Goal: Use online tool/utility: Utilize a website feature to perform a specific function

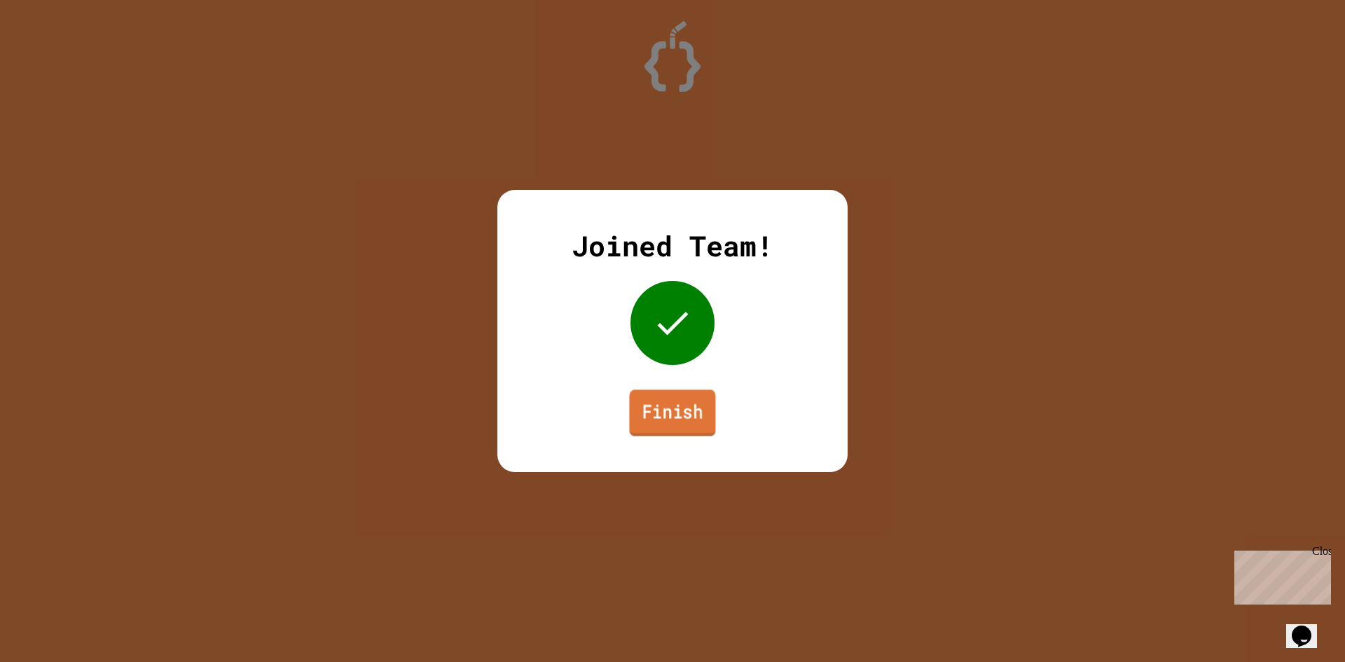
click at [652, 413] on link "Finish" at bounding box center [672, 412] width 86 height 46
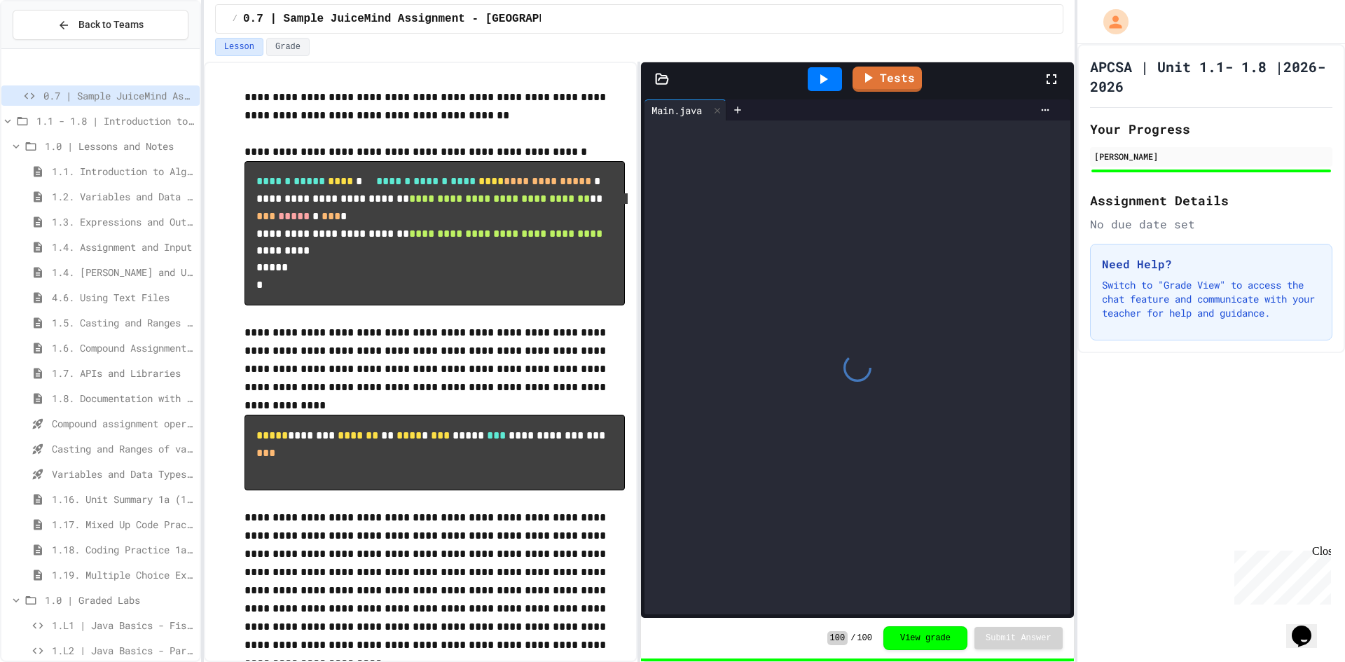
scroll to position [142, 0]
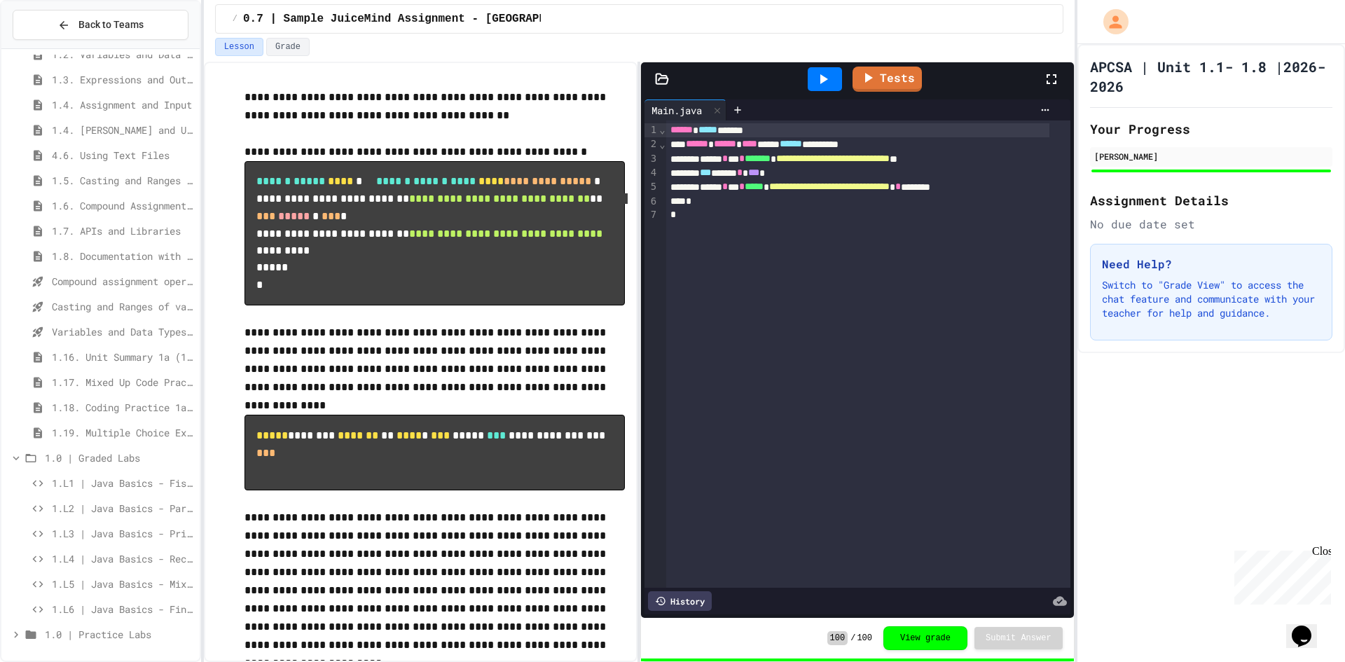
click at [103, 496] on div "1.L1 | Java Basics - Fish Lab" at bounding box center [100, 485] width 198 height 25
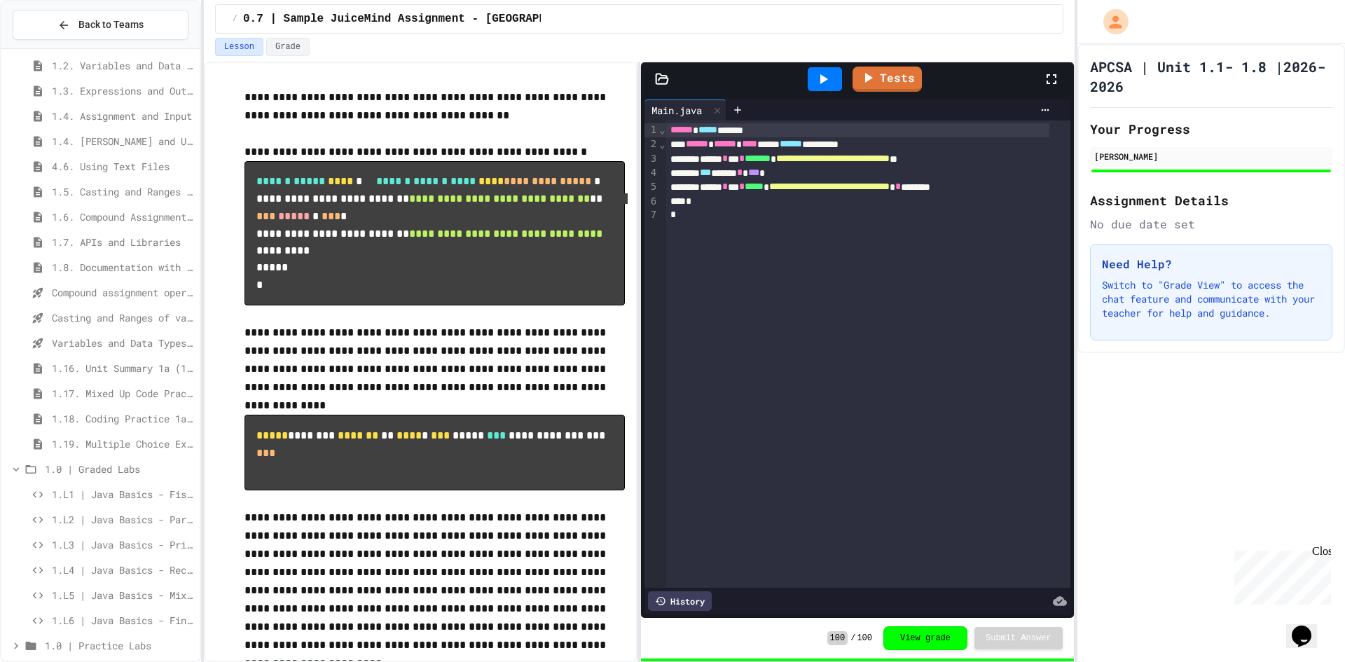
click at [110, 513] on span "1.L2 | Java Basics - Paragraphs Lab" at bounding box center [123, 519] width 142 height 15
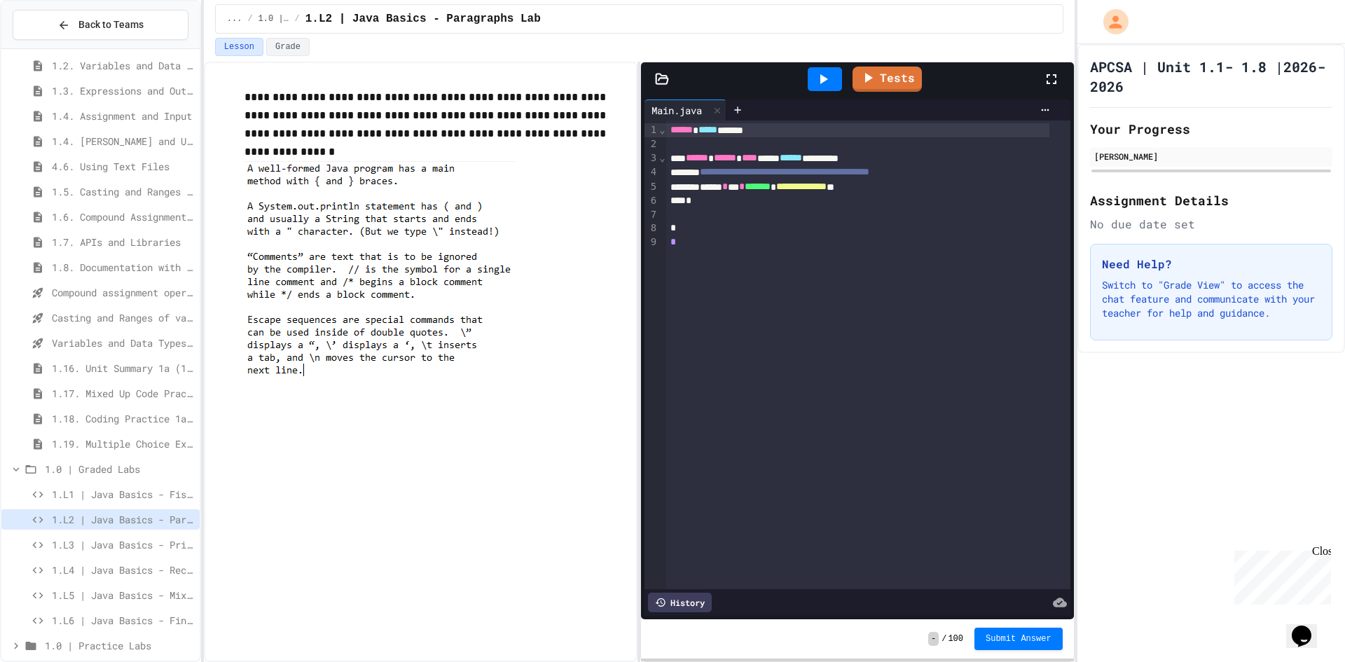
drag, startPoint x: 391, startPoint y: 366, endPoint x: 270, endPoint y: 184, distance: 218.7
click at [268, 184] on img at bounding box center [380, 275] width 272 height 228
drag, startPoint x: 261, startPoint y: 169, endPoint x: 295, endPoint y: 340, distance: 174.3
click at [298, 359] on div "**********" at bounding box center [434, 247] width 380 height 319
click at [266, 240] on img at bounding box center [380, 275] width 272 height 228
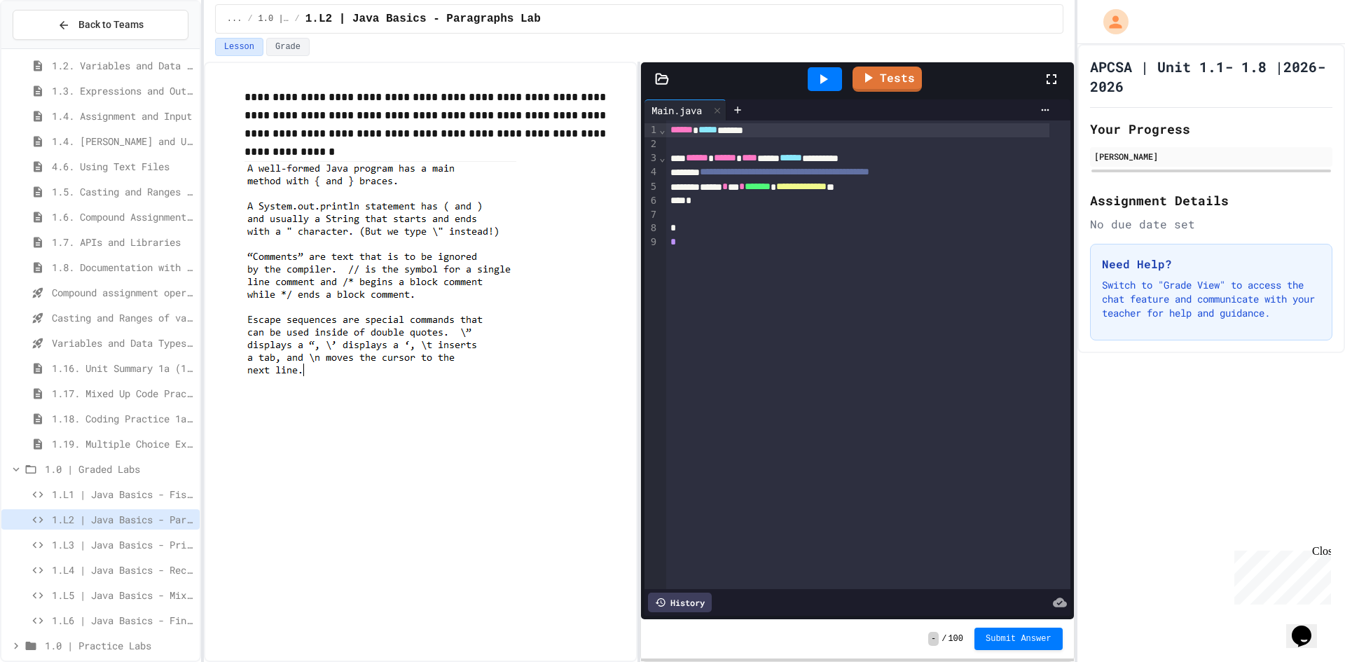
click at [266, 240] on img at bounding box center [380, 275] width 272 height 228
click at [268, 224] on img at bounding box center [380, 275] width 272 height 228
click at [136, 532] on div "1.L2 | Java Basics - Paragraphs Lab" at bounding box center [100, 521] width 198 height 25
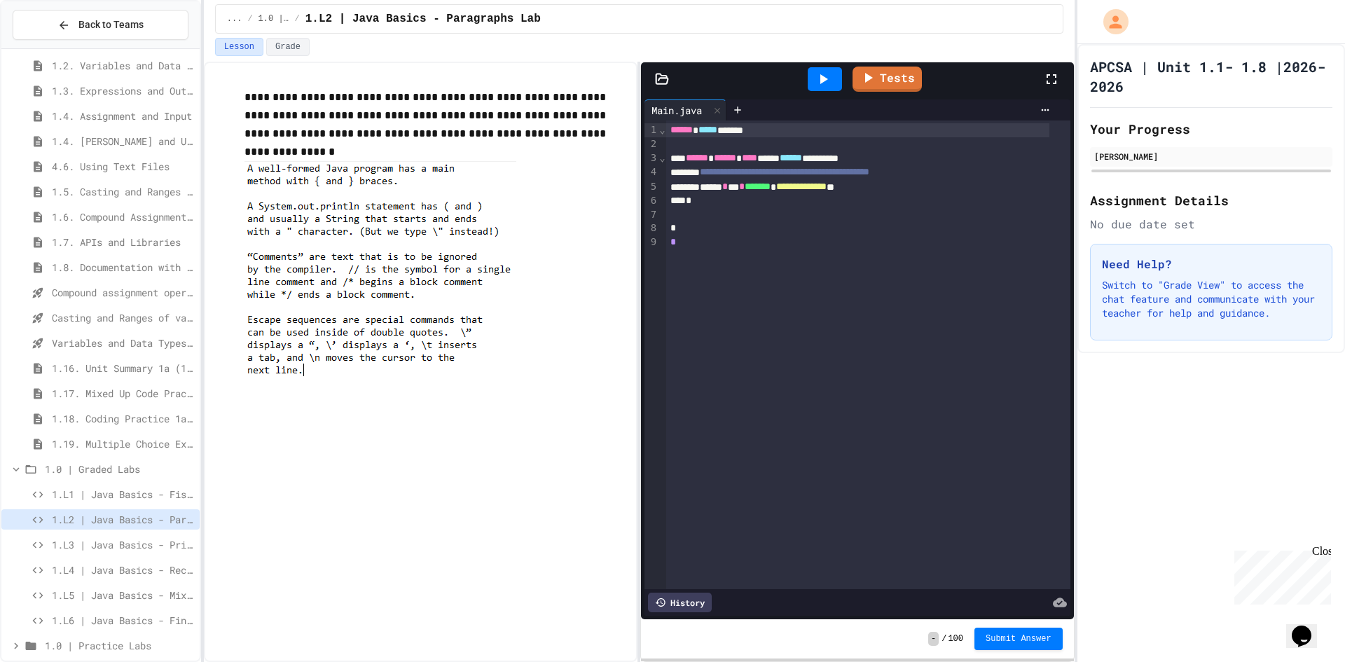
click at [136, 541] on span "1.L3 | Java Basics - Printing Code Lab" at bounding box center [123, 544] width 142 height 15
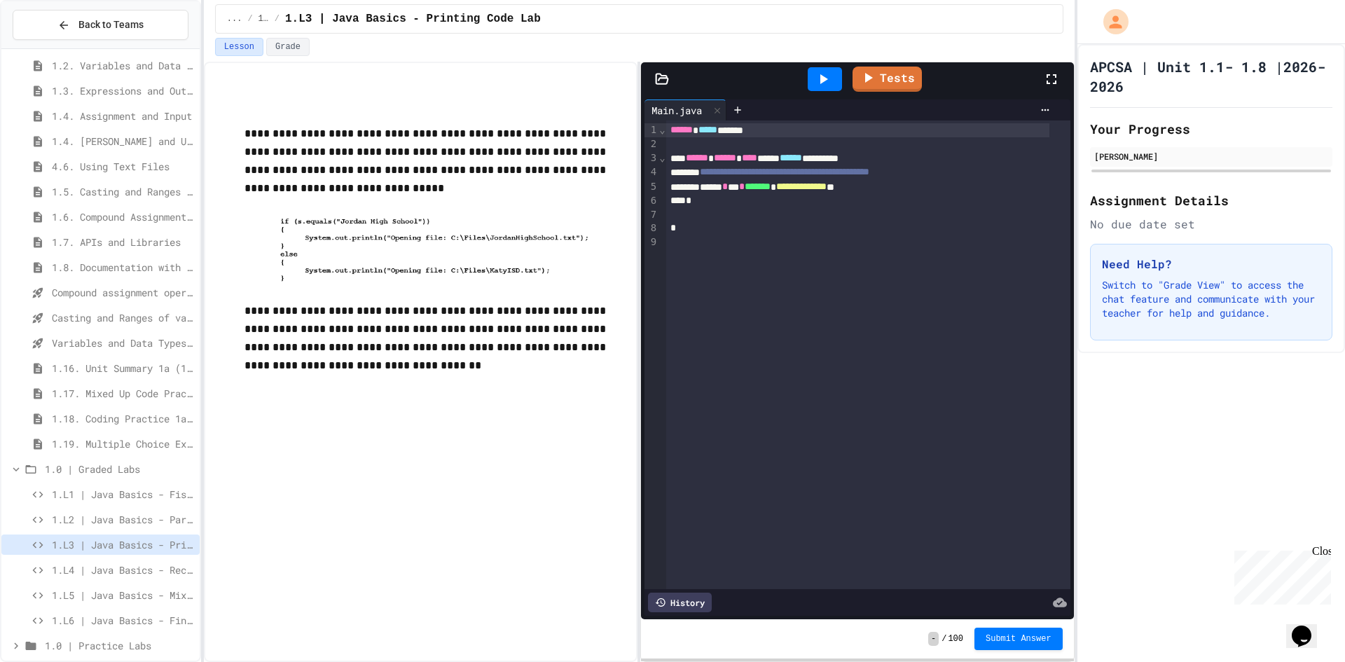
click at [90, 514] on span "1.L2 | Java Basics - Paragraphs Lab" at bounding box center [123, 519] width 142 height 15
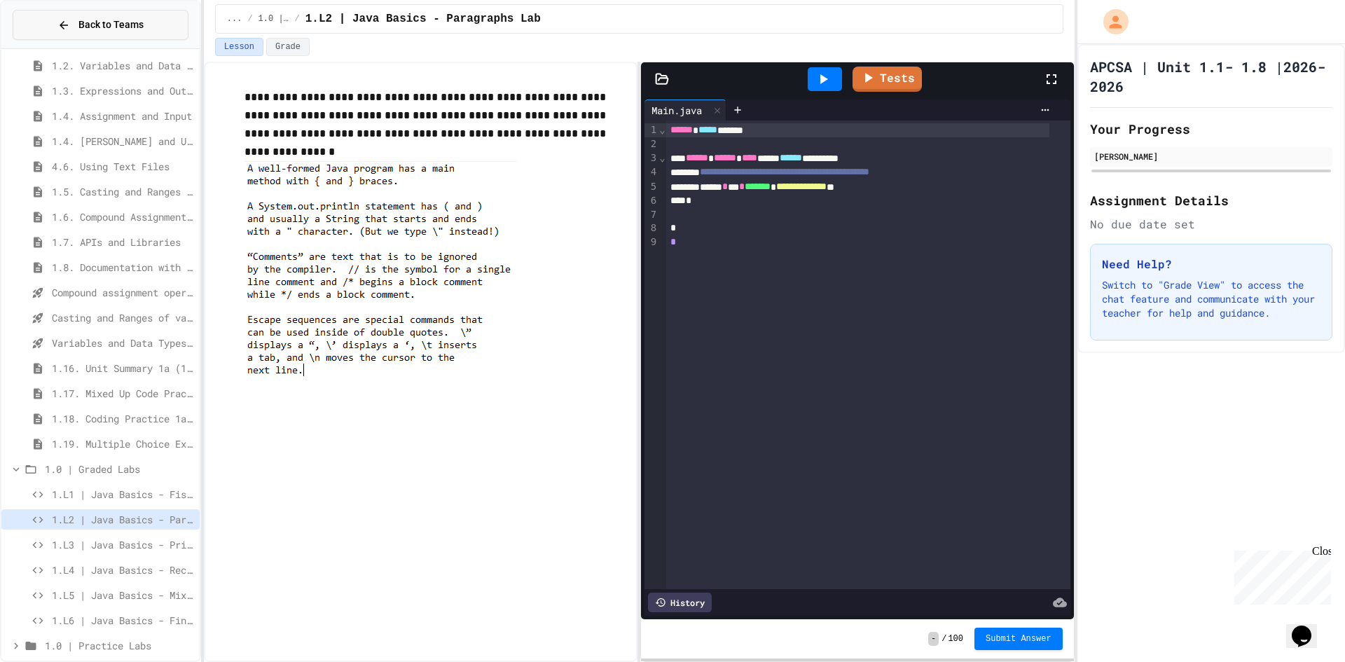
click at [48, 26] on button "Back to Teams" at bounding box center [101, 25] width 176 height 30
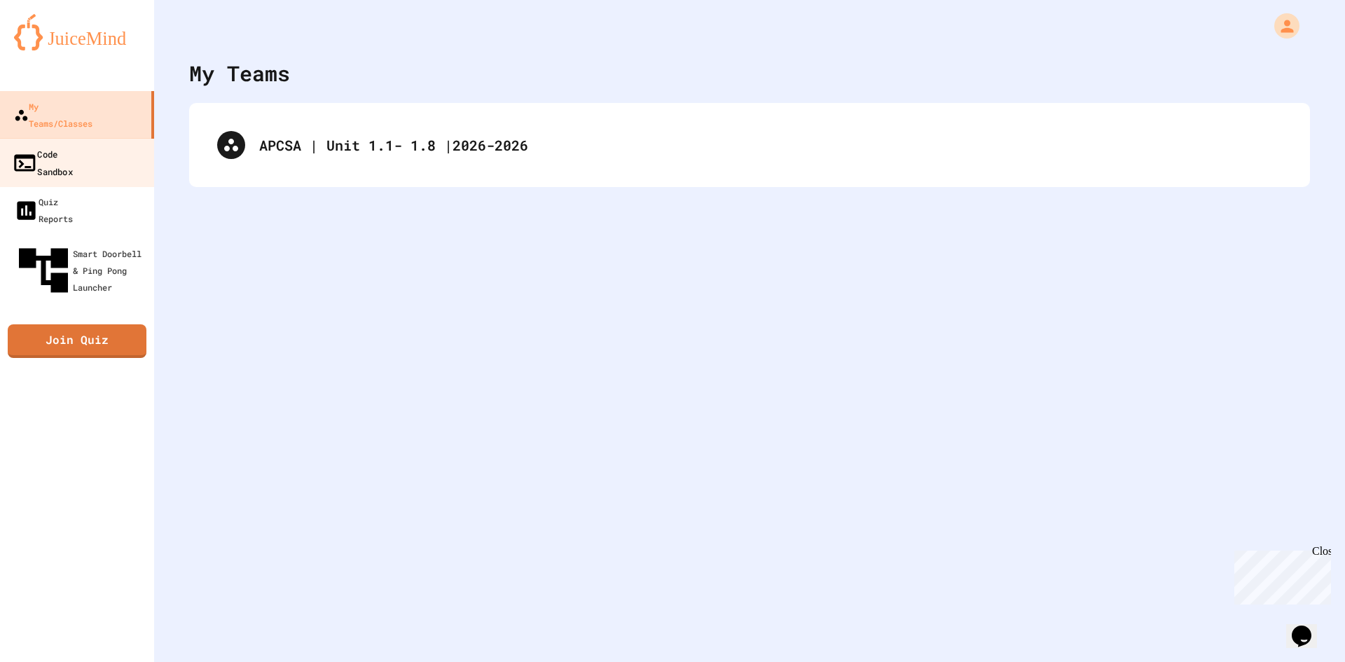
click at [88, 147] on link "Code Sandbox" at bounding box center [77, 162] width 159 height 49
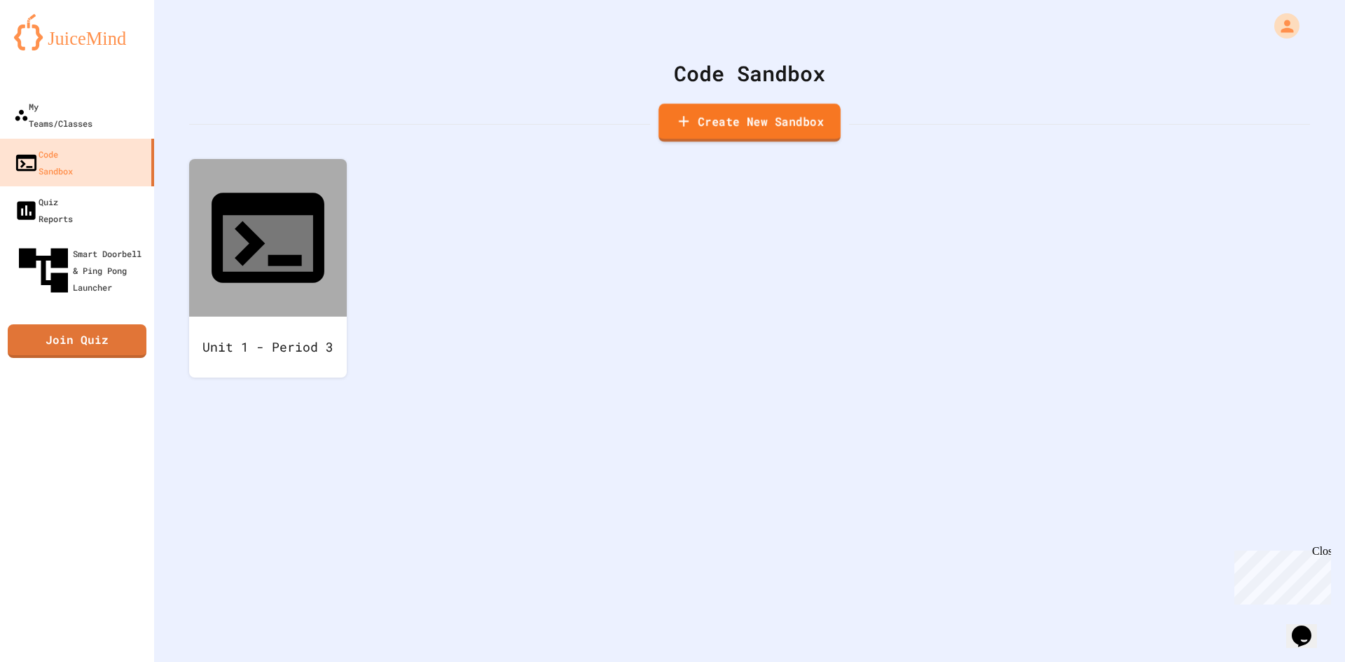
click at [763, 137] on link "Create New Sandbox" at bounding box center [749, 123] width 182 height 39
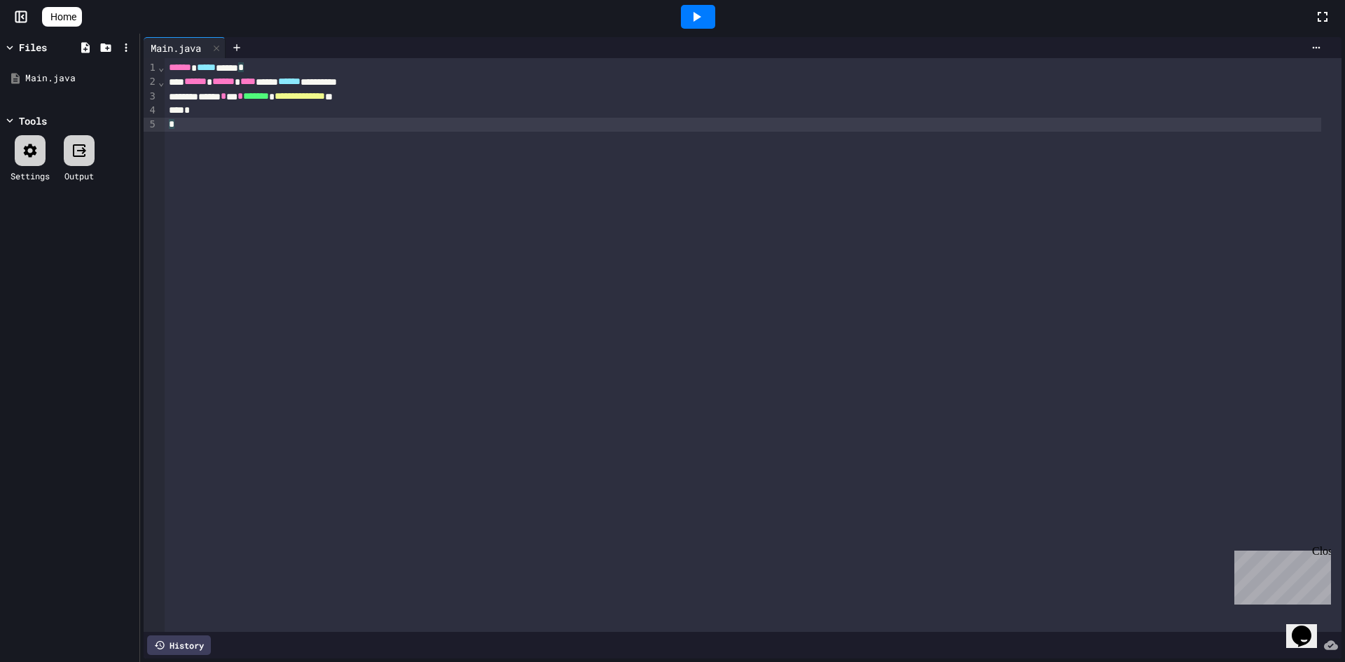
click at [290, 144] on div "**********" at bounding box center [753, 345] width 1177 height 574
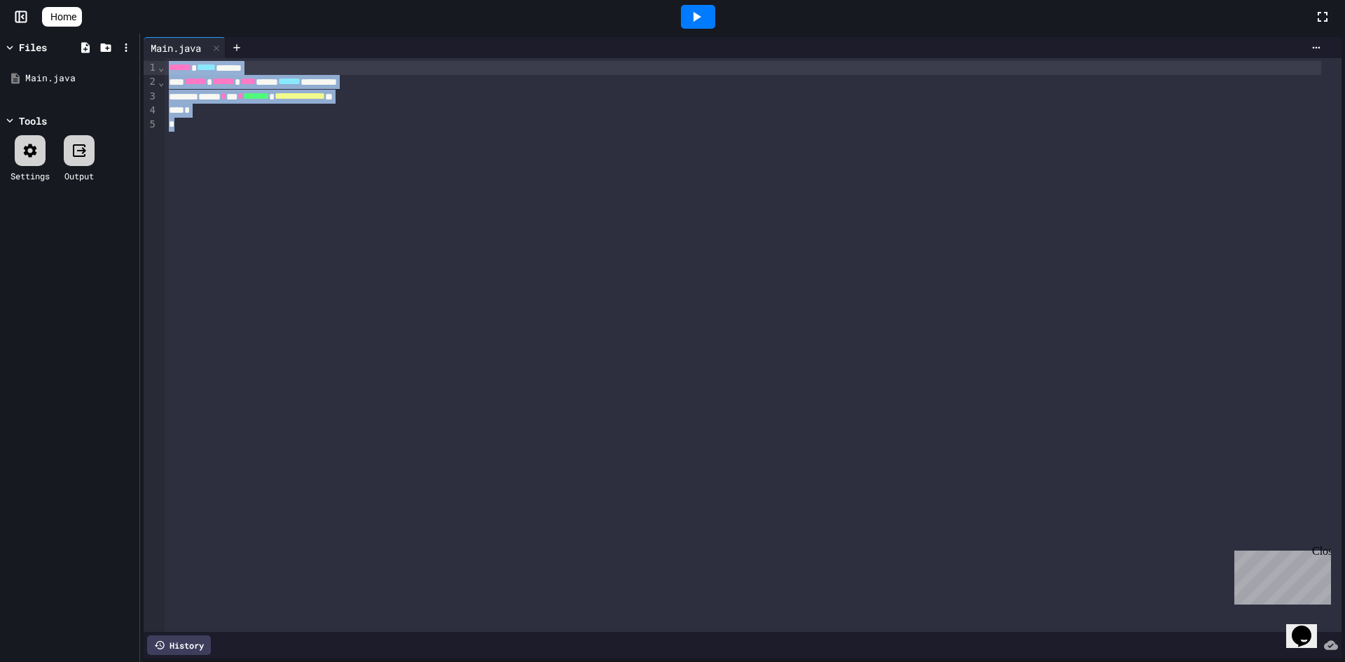
drag, startPoint x: 290, startPoint y: 144, endPoint x: 141, endPoint y: 52, distance: 174.5
click at [141, 52] on div "**********" at bounding box center [742, 348] width 1205 height 628
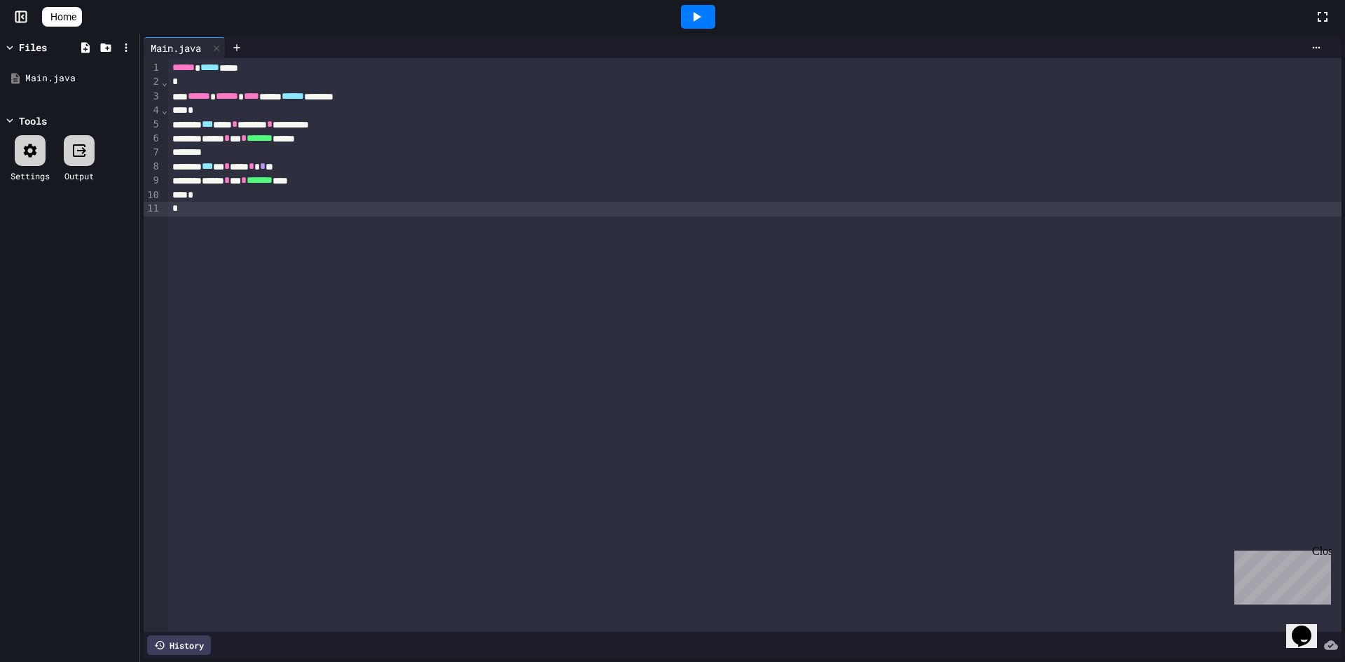
click at [705, 21] on icon at bounding box center [696, 16] width 17 height 17
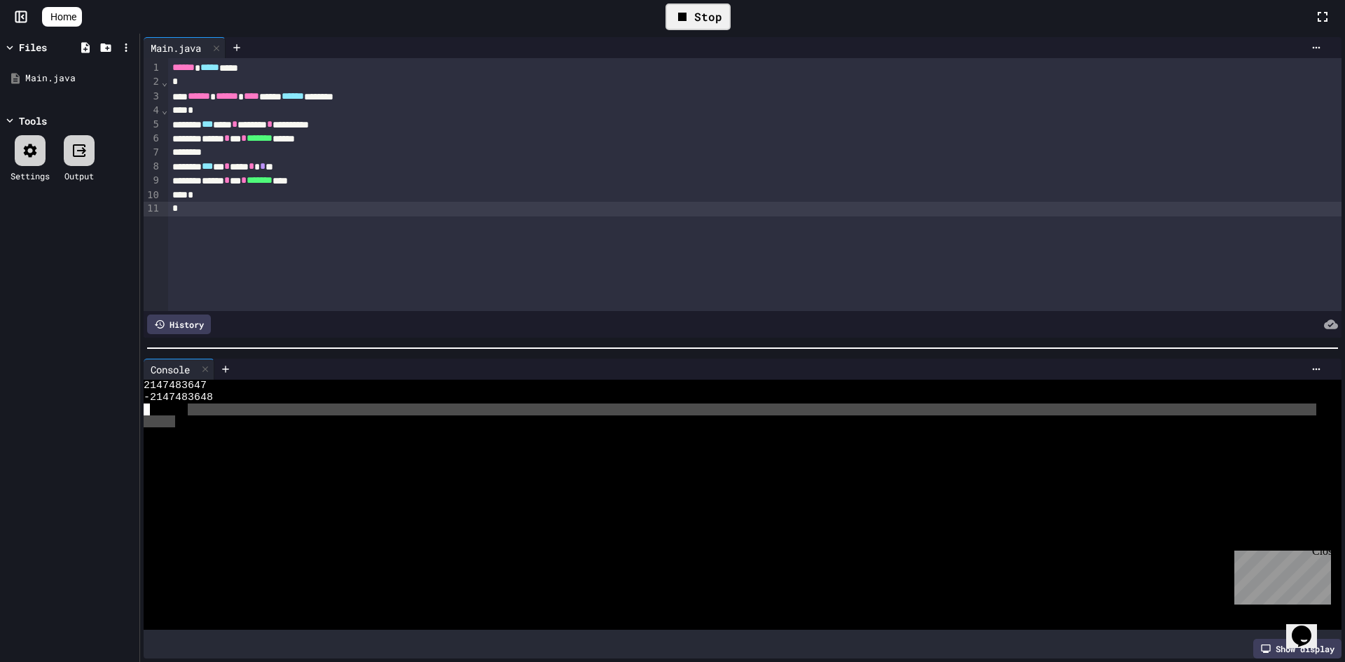
drag, startPoint x: 185, startPoint y: 407, endPoint x: 197, endPoint y: 403, distance: 12.6
click at [195, 404] on div "2147483647 -2147483648" at bounding box center [730, 505] width 1172 height 250
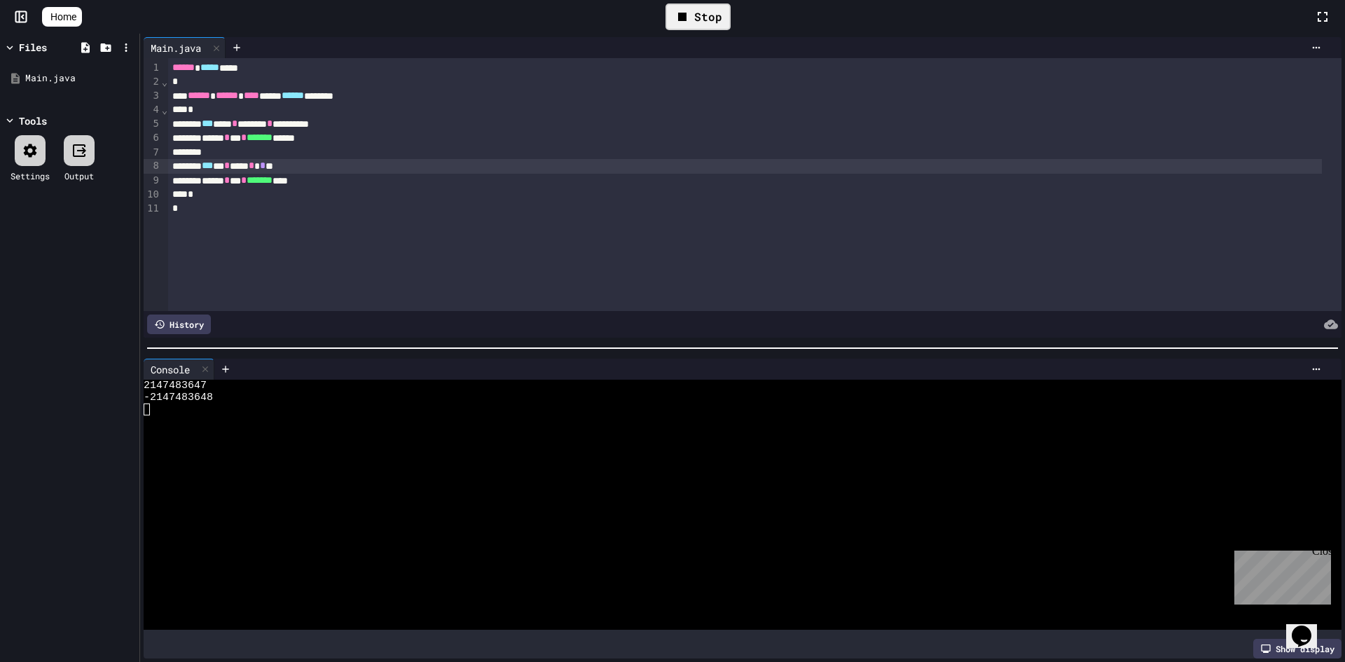
click at [265, 170] on span "*" at bounding box center [263, 165] width 6 height 10
click at [684, 27] on div "Stop" at bounding box center [697, 17] width 65 height 27
click at [693, 21] on div at bounding box center [698, 17] width 34 height 24
click at [701, 13] on div "Stop" at bounding box center [697, 17] width 65 height 27
click at [268, 164] on span "**" at bounding box center [264, 165] width 8 height 10
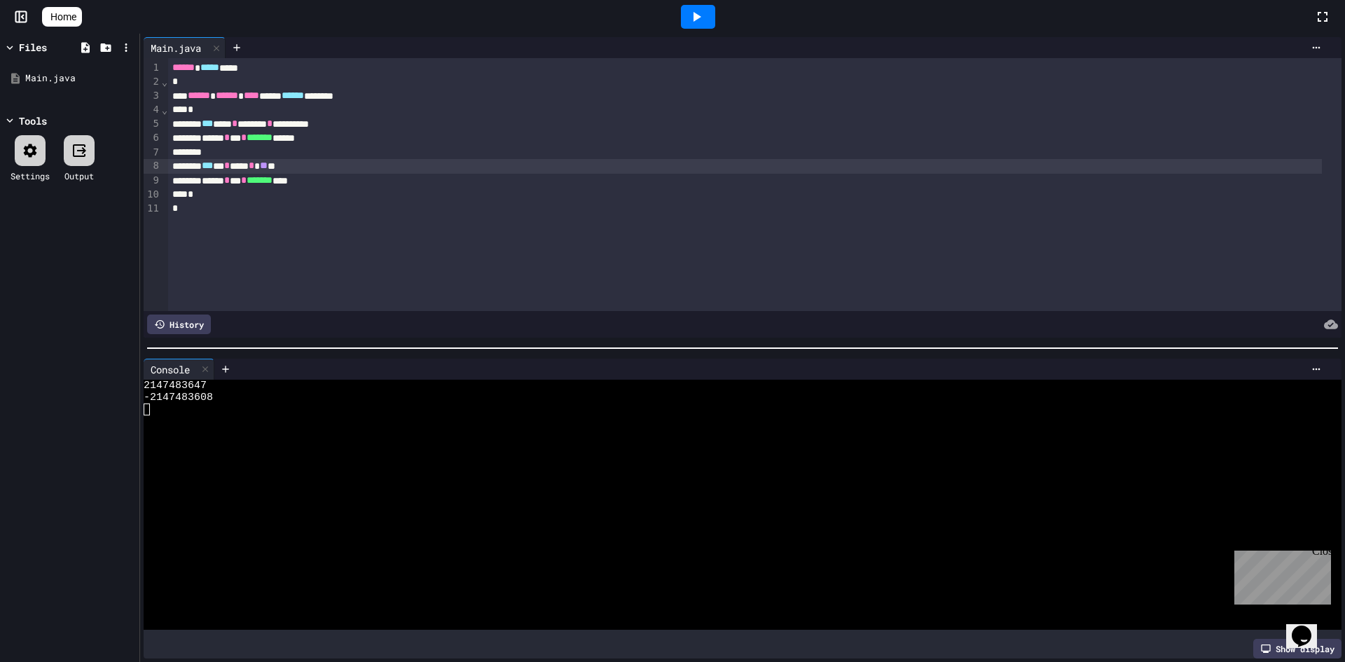
click at [268, 164] on span "**" at bounding box center [264, 165] width 8 height 10
click at [713, 20] on div at bounding box center [698, 17] width 34 height 24
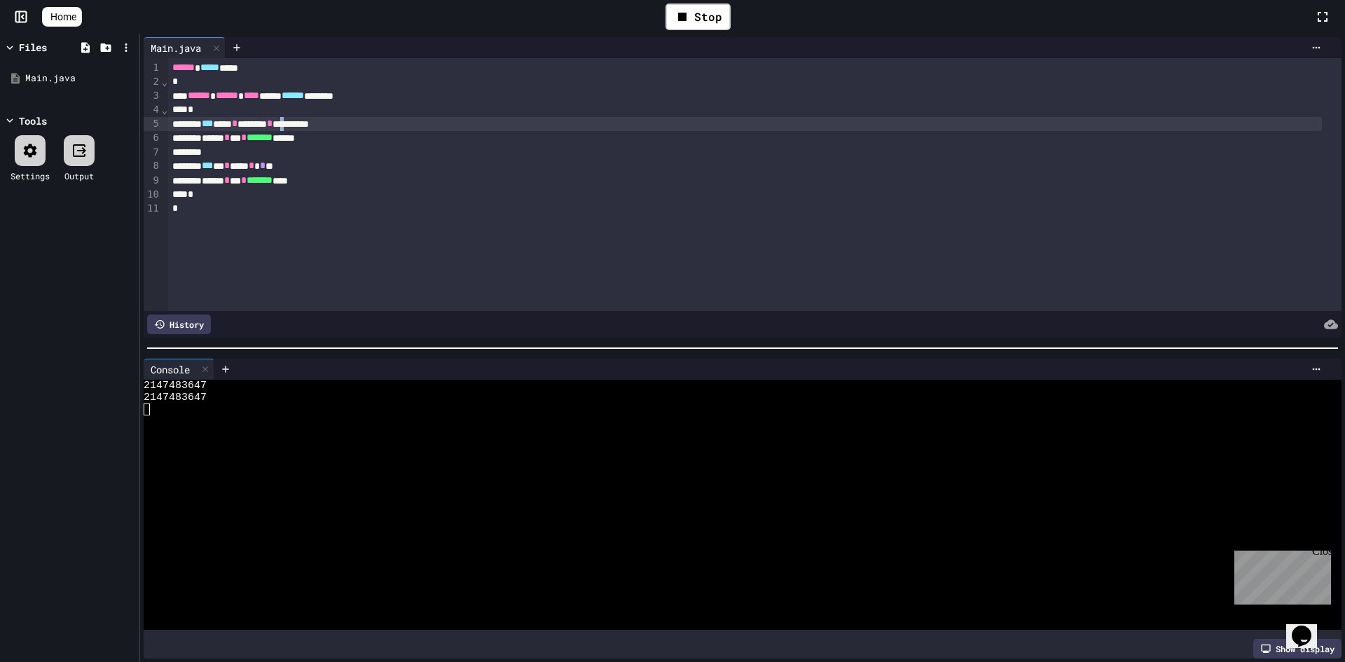
click at [321, 123] on div "**********" at bounding box center [744, 124] width 1153 height 14
click at [321, 134] on div "****** * *** * ******* ******" at bounding box center [744, 138] width 1153 height 14
click at [271, 162] on div "*** * * *** * * *" at bounding box center [744, 166] width 1153 height 14
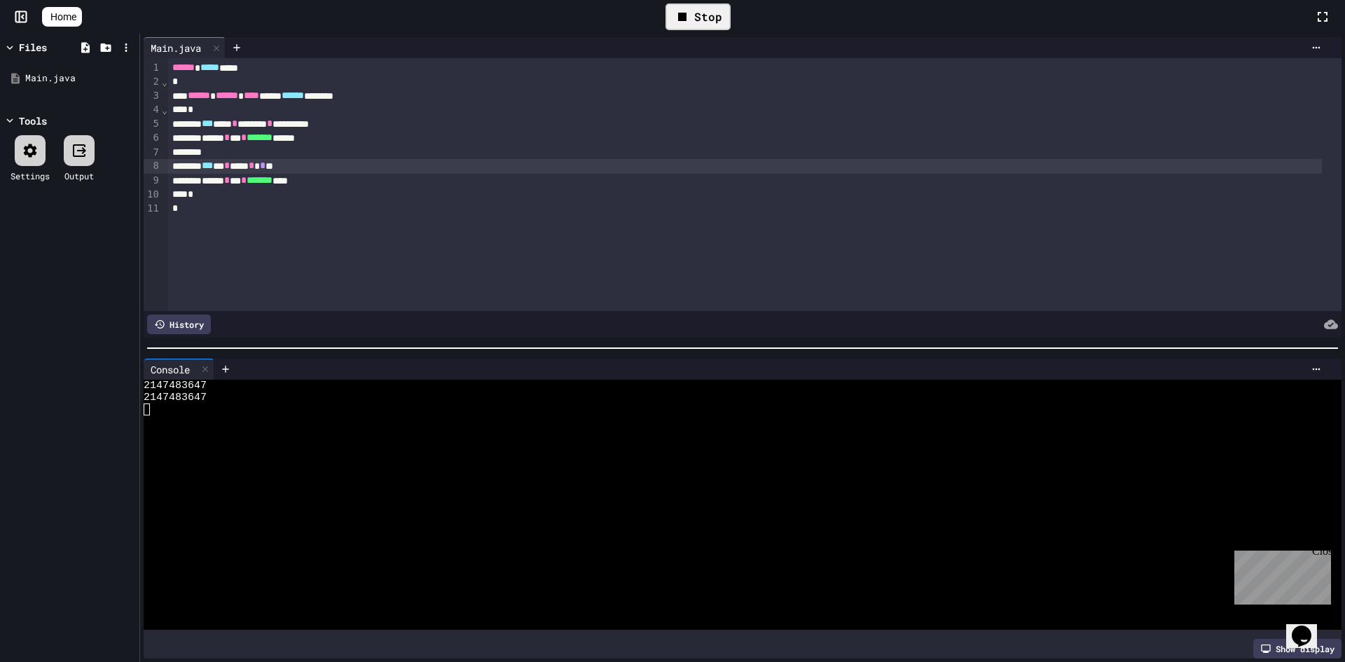
click at [716, 19] on div "Stop" at bounding box center [697, 17] width 65 height 27
click at [712, 18] on div at bounding box center [698, 17] width 34 height 24
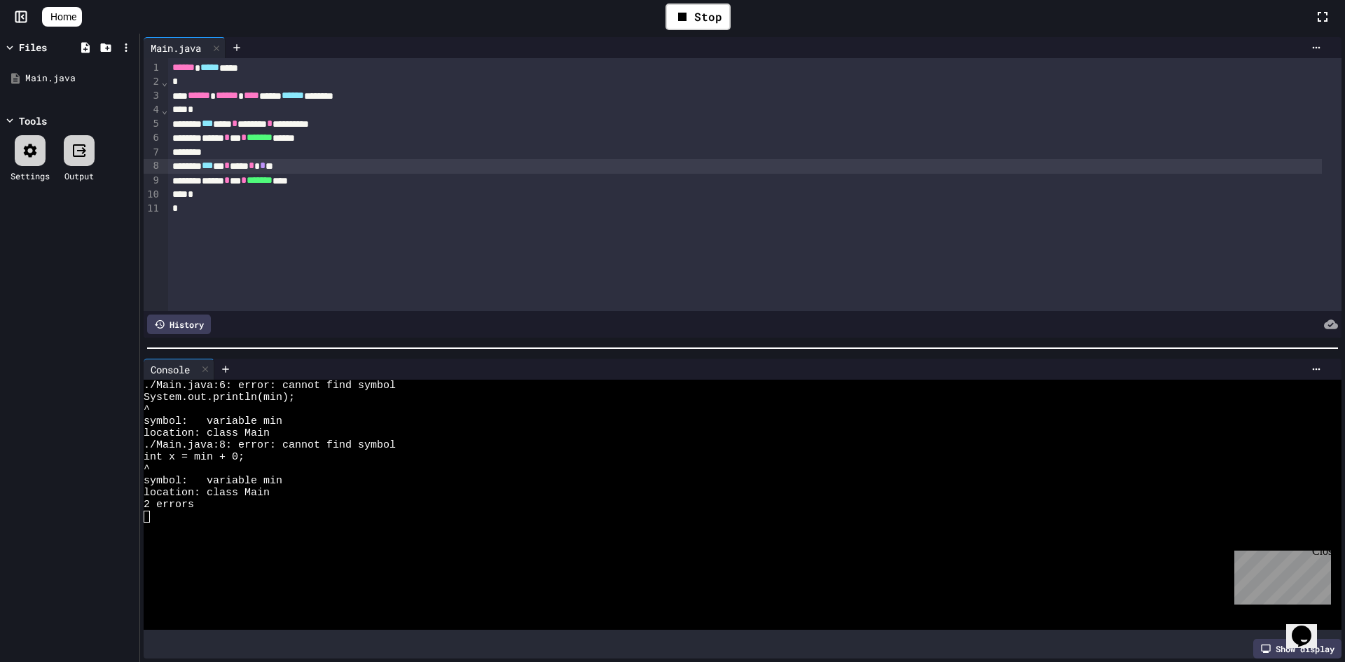
click at [254, 124] on div "**********" at bounding box center [744, 124] width 1153 height 14
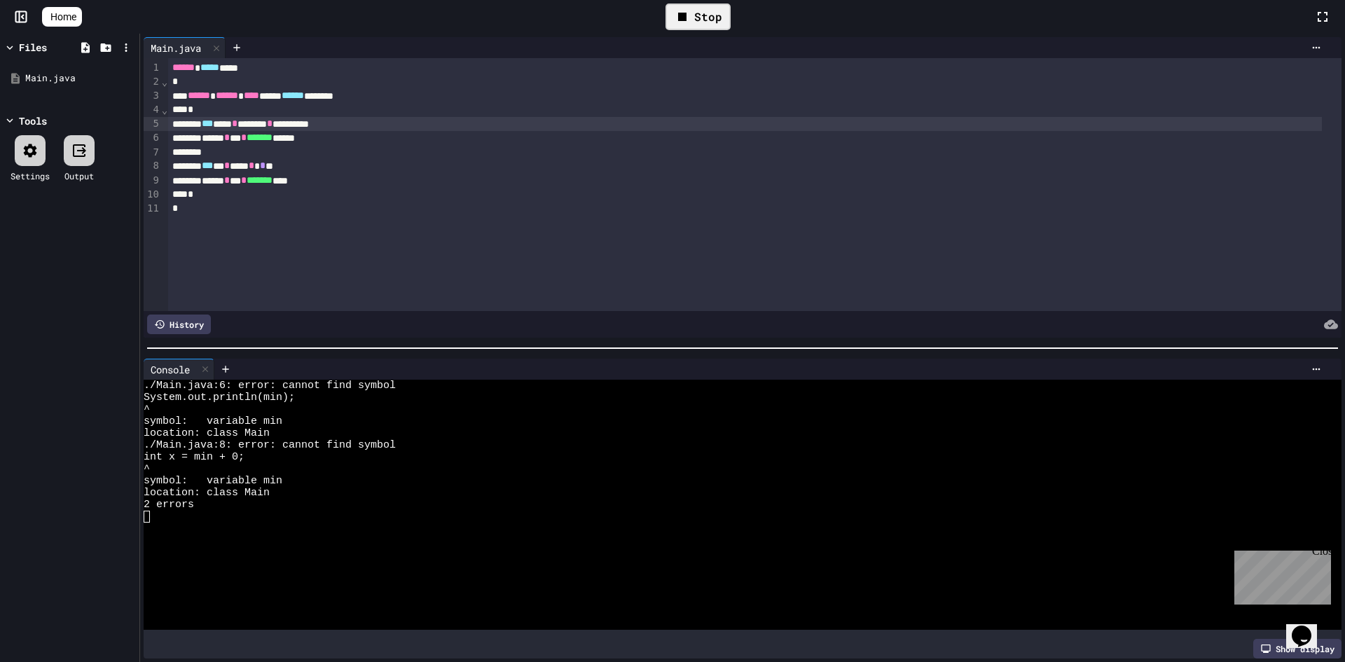
click at [691, 8] on icon at bounding box center [682, 16] width 17 height 17
click at [692, 8] on div at bounding box center [698, 17] width 34 height 24
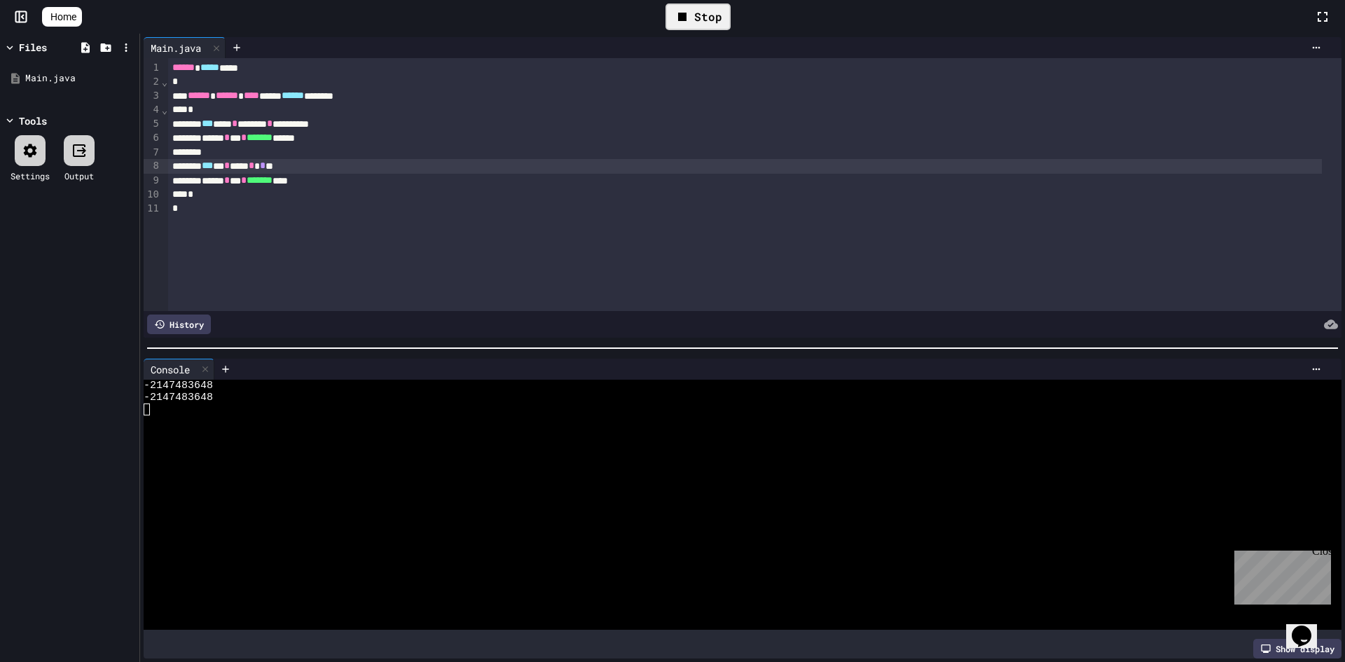
click at [265, 164] on span "*" at bounding box center [263, 165] width 6 height 10
click at [723, 11] on div "Stop" at bounding box center [697, 17] width 65 height 27
click at [722, 11] on div at bounding box center [698, 17] width 48 height 38
click at [705, 12] on icon at bounding box center [696, 16] width 17 height 17
click at [328, 123] on div "**********" at bounding box center [744, 124] width 1153 height 14
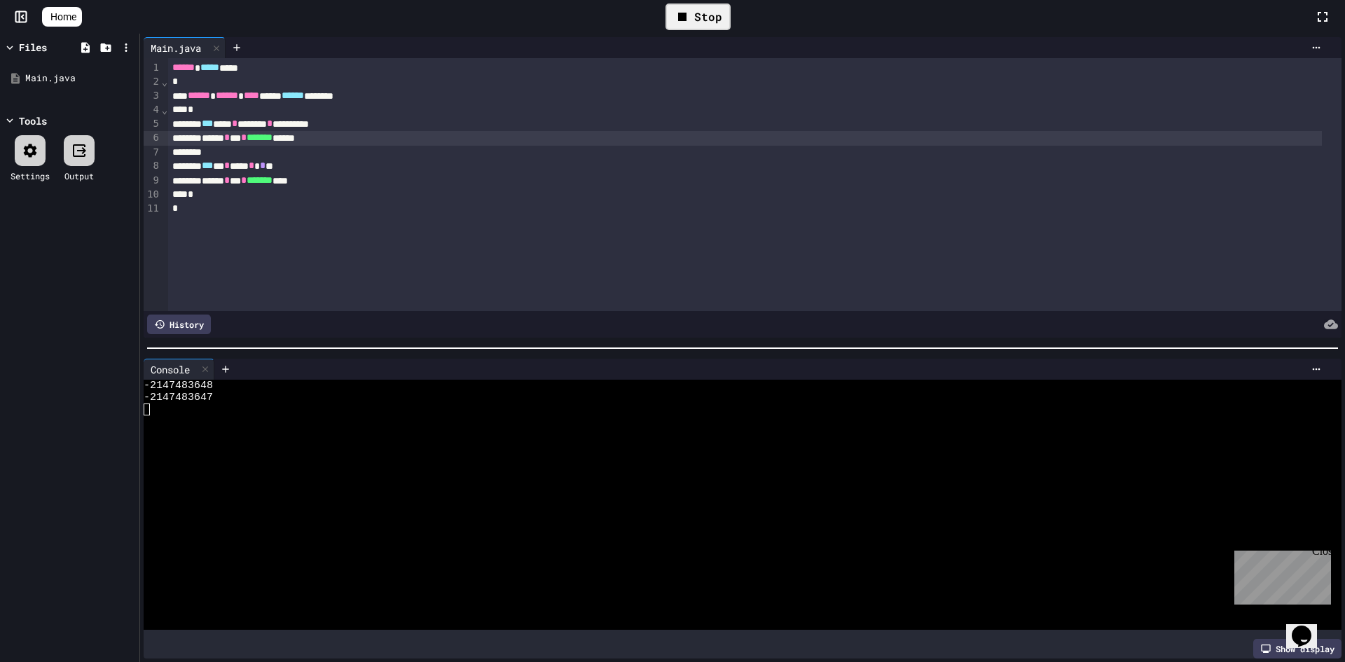
click at [330, 141] on div "****** * *** * ******* ******" at bounding box center [744, 138] width 1153 height 14
click at [707, 12] on div "Stop" at bounding box center [697, 17] width 65 height 27
click at [709, 25] on div at bounding box center [698, 17] width 34 height 24
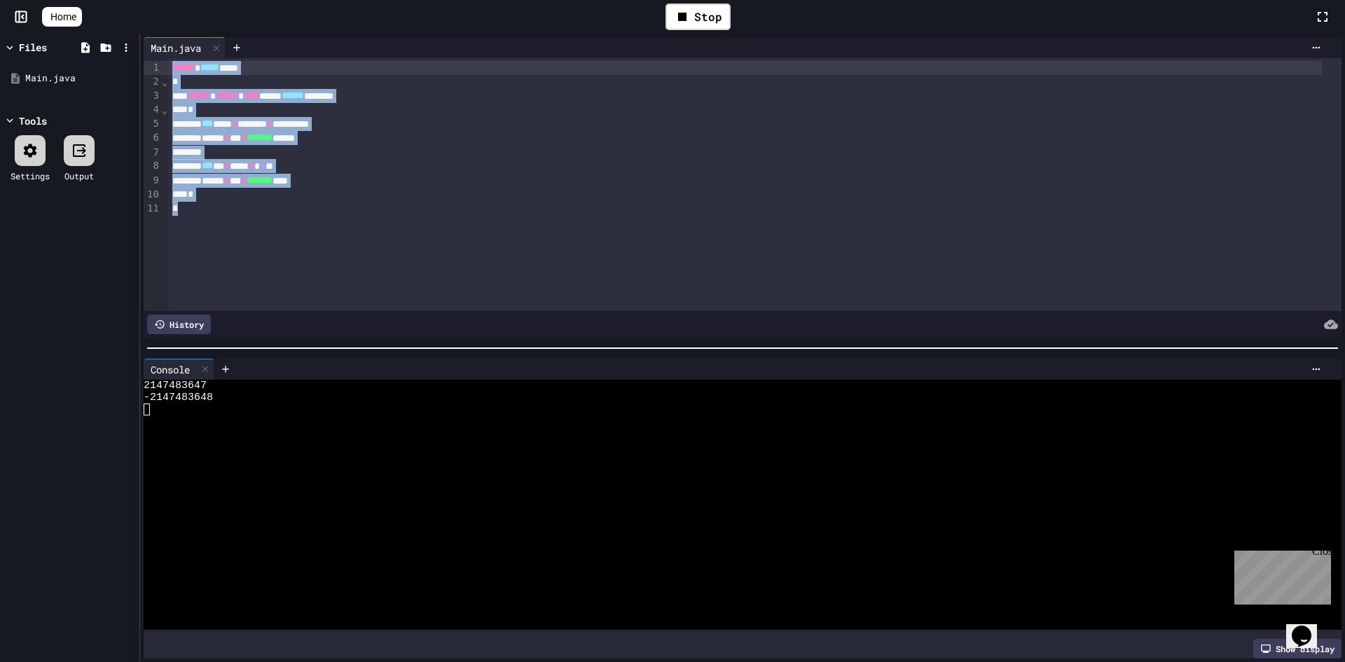
drag, startPoint x: 382, startPoint y: 221, endPoint x: 159, endPoint y: 32, distance: 292.1
click at [159, 32] on div "**********" at bounding box center [672, 331] width 1345 height 662
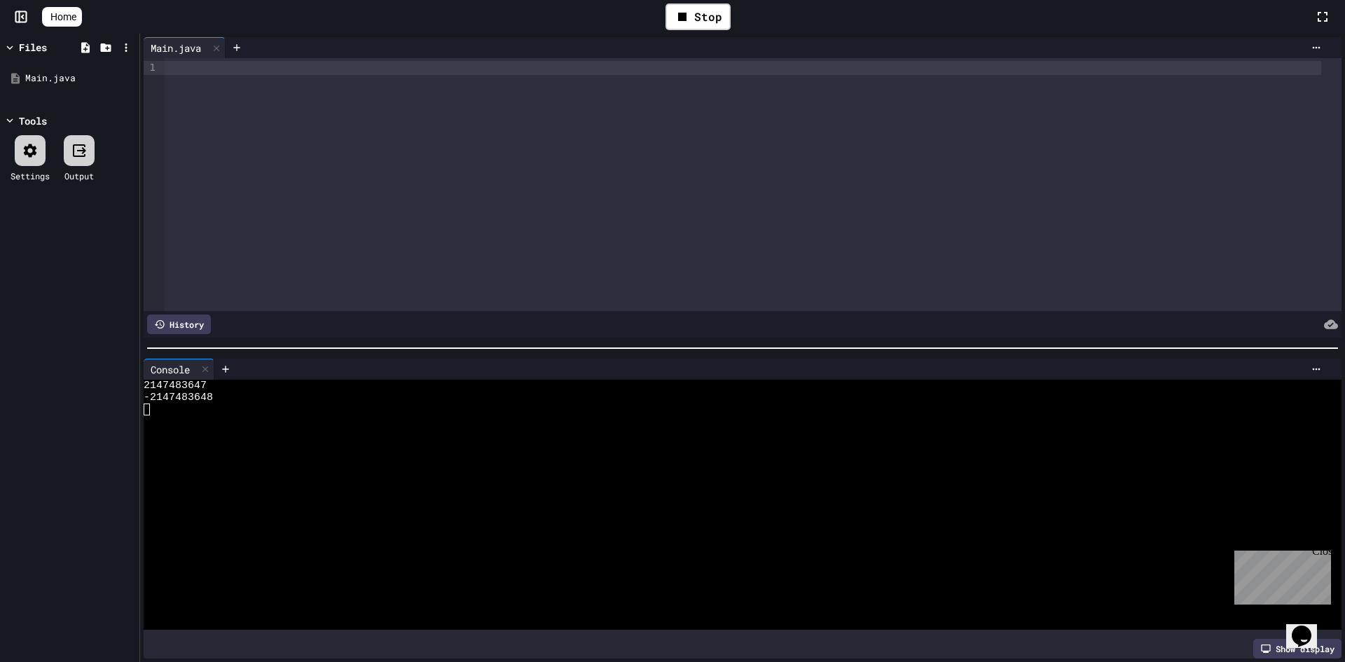
click at [360, 123] on div at bounding box center [753, 184] width 1177 height 253
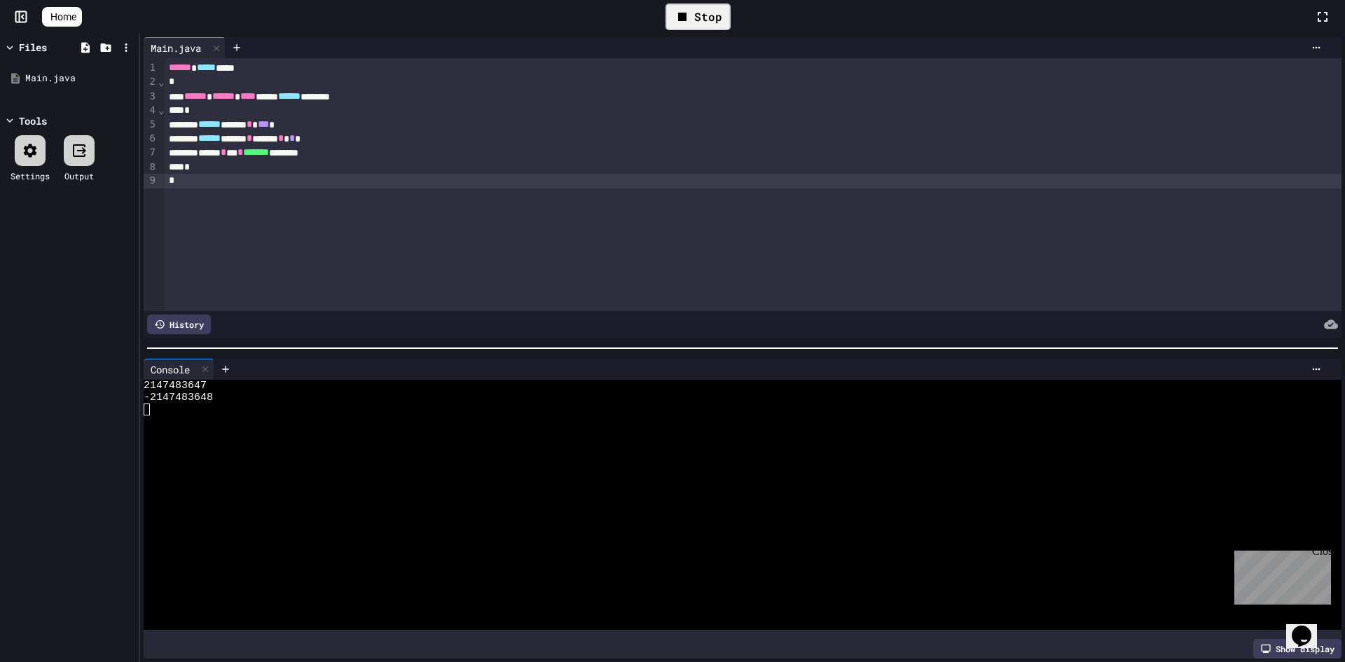
click at [708, 17] on div "Stop" at bounding box center [697, 17] width 65 height 27
click at [705, 17] on icon at bounding box center [696, 16] width 17 height 17
click at [261, 391] on div at bounding box center [730, 397] width 1172 height 12
click at [236, 346] on div at bounding box center [742, 348] width 1205 height 14
click at [225, 391] on div at bounding box center [730, 397] width 1172 height 12
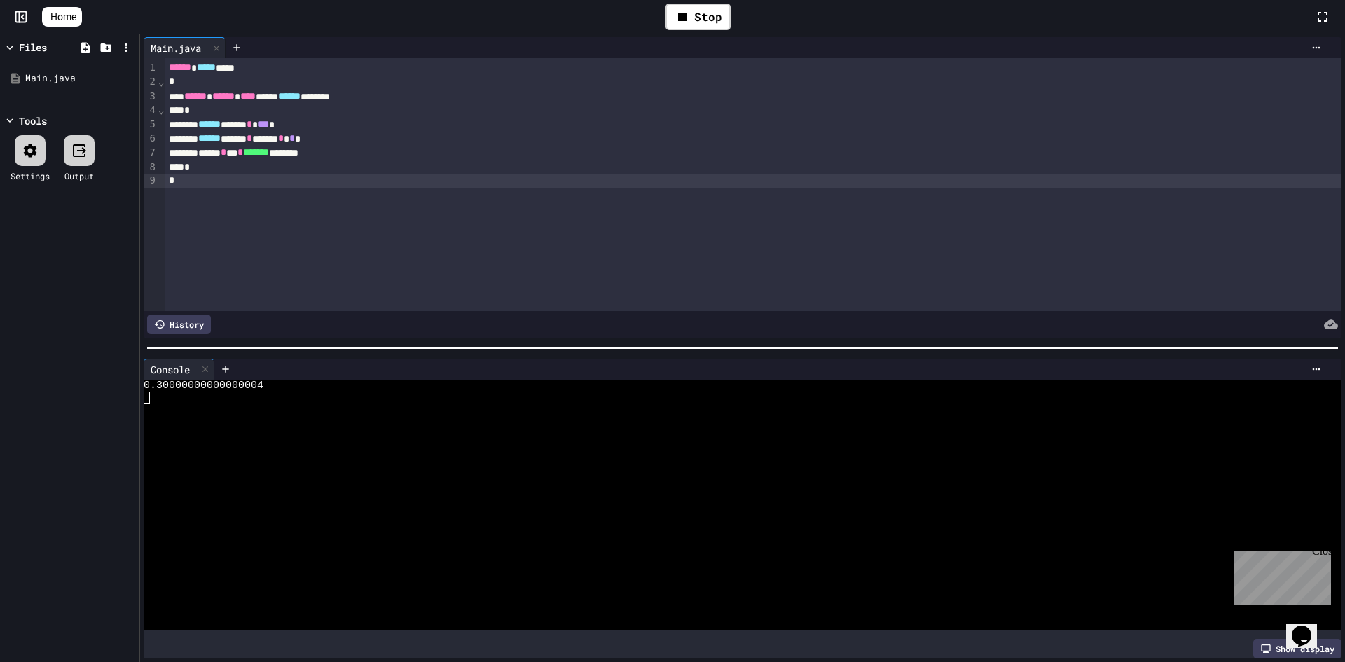
click at [288, 368] on div at bounding box center [782, 368] width 1090 height 11
click at [279, 373] on div at bounding box center [770, 369] width 1113 height 21
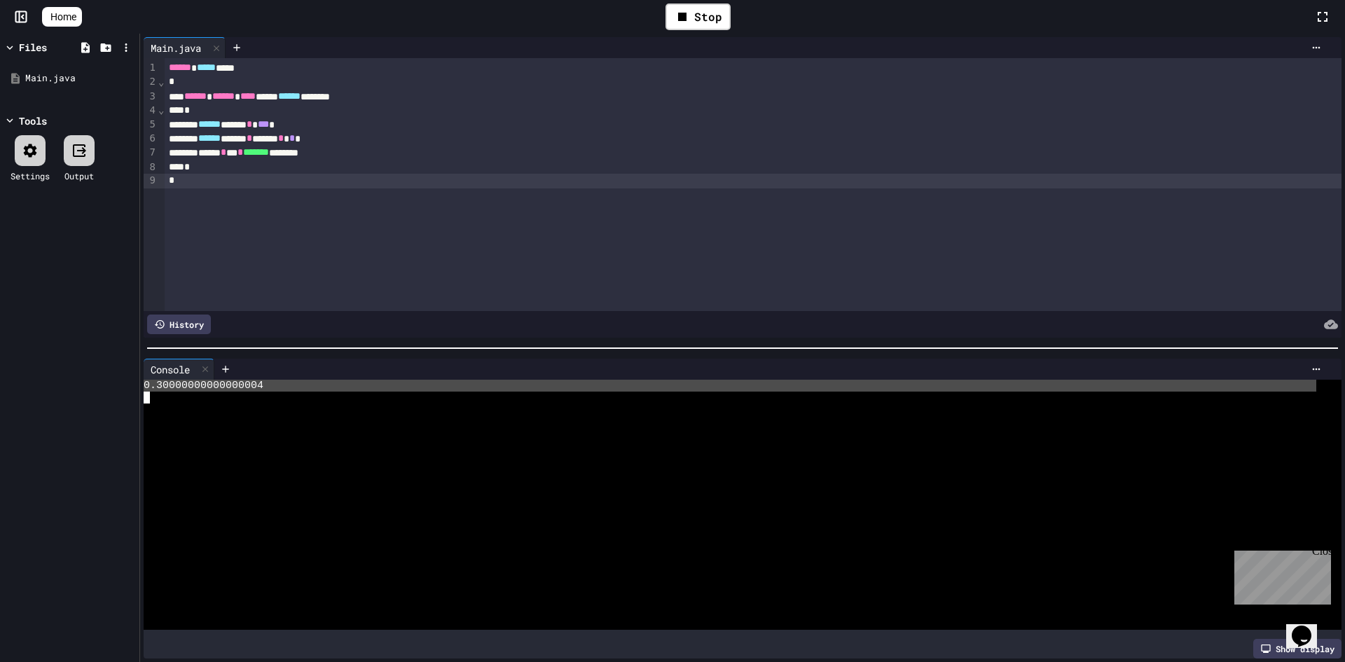
drag, startPoint x: 280, startPoint y: 375, endPoint x: 224, endPoint y: 377, distance: 56.0
click at [224, 380] on div "0.30000000000000004" at bounding box center [730, 386] width 1172 height 12
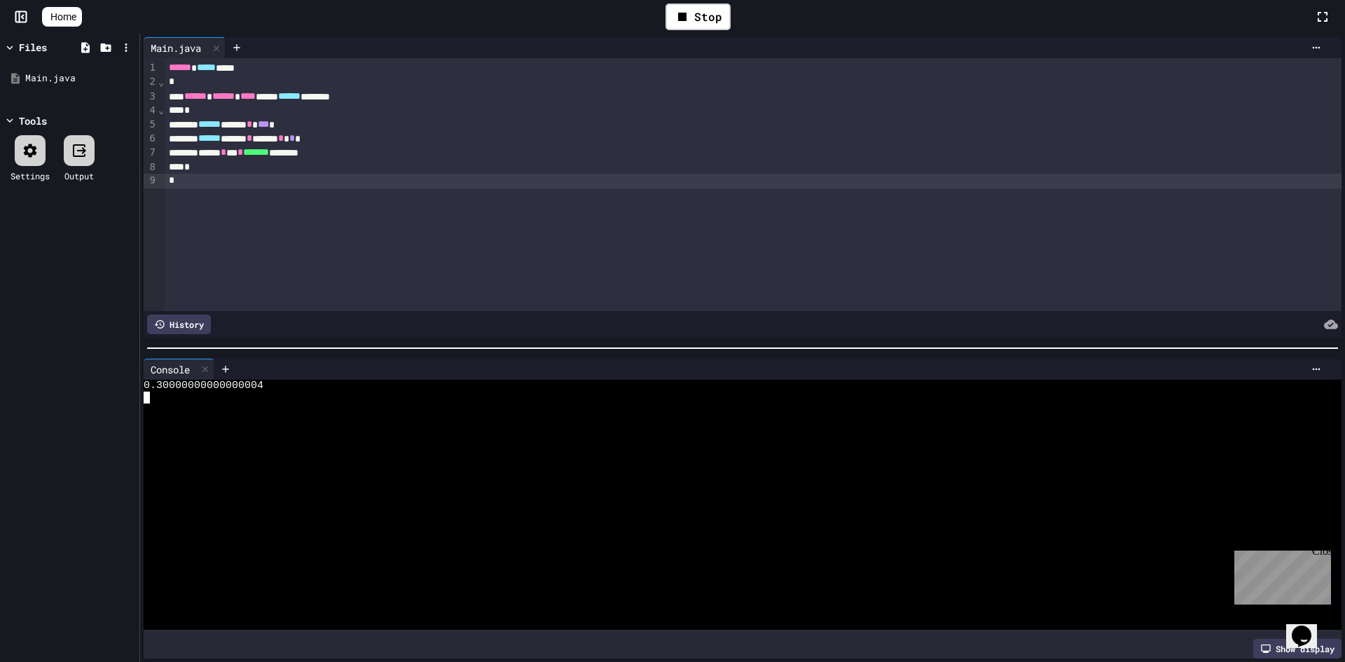
click at [200, 416] on div at bounding box center [730, 421] width 1172 height 12
click at [335, 380] on div "0.30000000000000004" at bounding box center [730, 386] width 1172 height 12
click at [286, 371] on div at bounding box center [770, 369] width 1113 height 21
